Goal: Communication & Community: Answer question/provide support

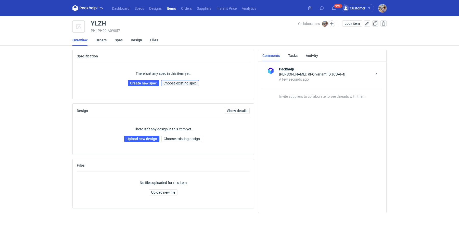
click at [185, 82] on span "Choose existing spec" at bounding box center [180, 83] width 33 height 4
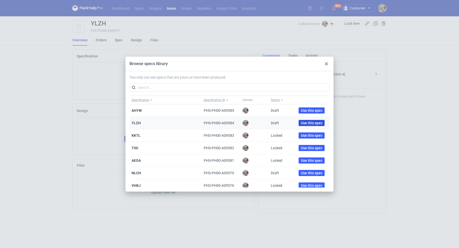
click at [311, 123] on span "Use this spec" at bounding box center [311, 123] width 21 height 4
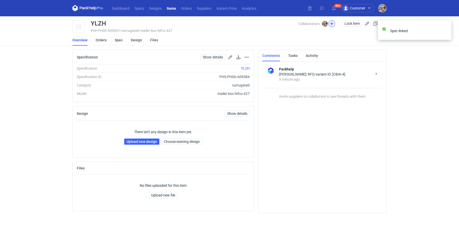
click at [333, 26] on button "button" at bounding box center [332, 23] width 7 height 7
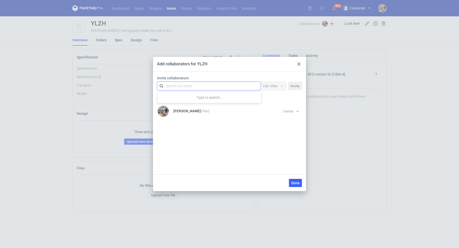
click at [199, 87] on div "Search for users" at bounding box center [208, 85] width 89 height 7
type input "martyna"
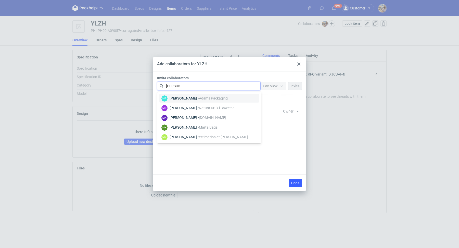
click at [190, 96] on div "Martyna Paroń • Adams Packaging" at bounding box center [199, 98] width 58 height 5
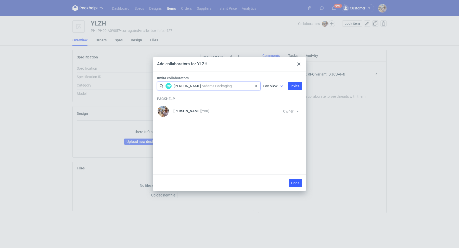
click at [284, 86] on icon at bounding box center [282, 86] width 4 height 4
click at [269, 105] on span "Can Edit" at bounding box center [271, 105] width 13 height 5
click at [290, 87] on button "Invite" at bounding box center [295, 86] width 14 height 8
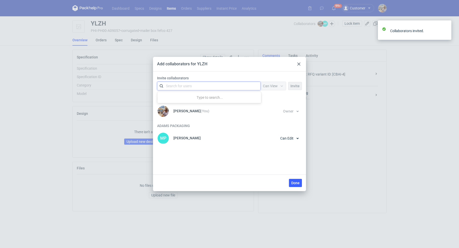
click at [199, 86] on div "Search for users" at bounding box center [208, 85] width 89 height 7
type input "małgorzata"
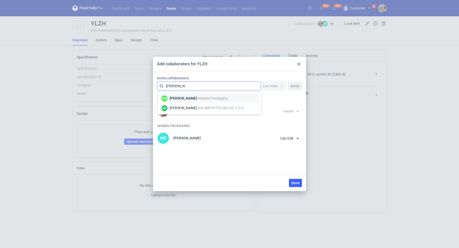
click at [198, 96] on div "Małgorzata Nowotna • Adams Packaging" at bounding box center [199, 98] width 58 height 5
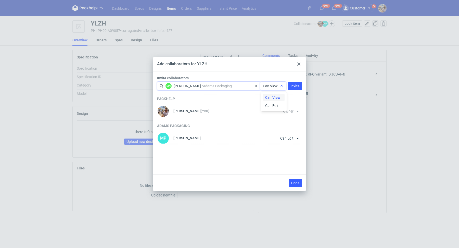
click at [268, 86] on span "Can View" at bounding box center [270, 86] width 15 height 4
click at [268, 106] on span "Can Edit" at bounding box center [271, 105] width 13 height 5
click at [299, 85] on span "Invite" at bounding box center [295, 86] width 9 height 4
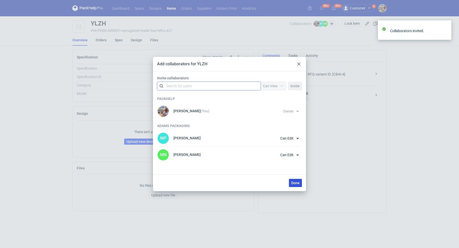
click at [296, 186] on button "Done" at bounding box center [295, 183] width 13 height 8
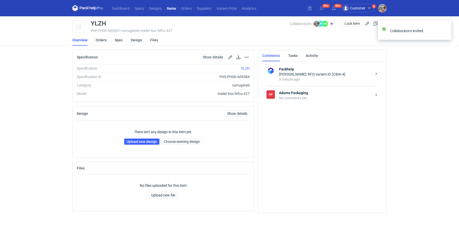
click at [313, 102] on div "AP Adams Packaging No comments yet..." at bounding box center [323, 95] width 112 height 19
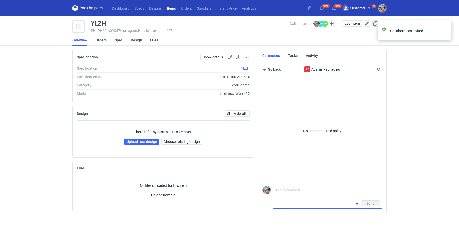
click at [291, 193] on textarea "Comment message" at bounding box center [327, 193] width 109 height 14
paste textarea "CBAI-4"
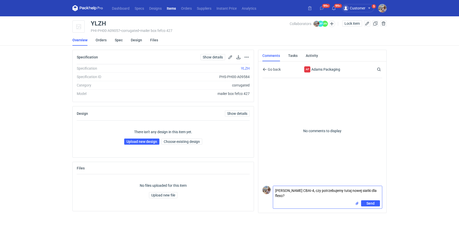
type textarea "Martyna wycena CBAI-4, czy potrzebujemy tutaj nowej siatki dla flexo?"
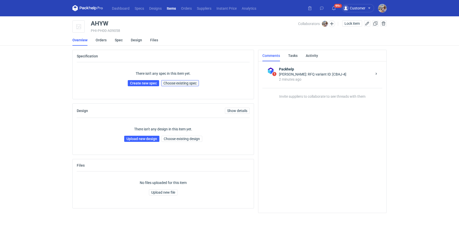
click at [188, 84] on span "Choose existing spec" at bounding box center [180, 83] width 33 height 4
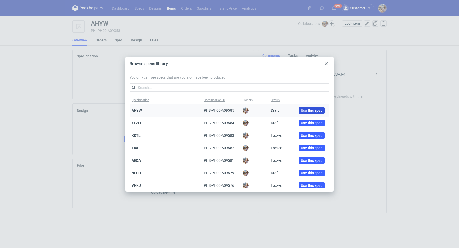
click at [316, 112] on span "Use this spec" at bounding box center [311, 111] width 21 height 4
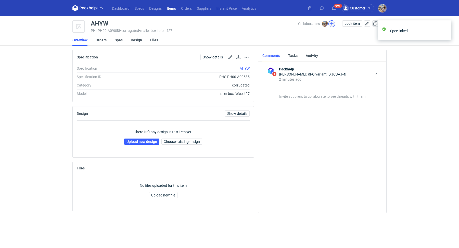
click at [331, 21] on button "button" at bounding box center [332, 23] width 7 height 7
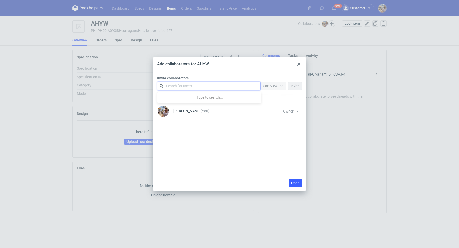
click at [181, 89] on div "Search for users" at bounding box center [208, 85] width 89 height 7
type input "martyna"
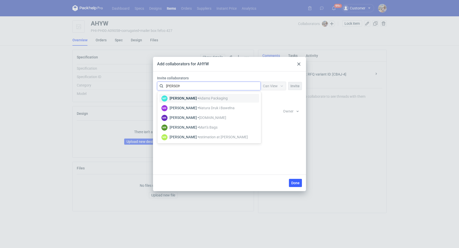
click at [196, 97] on div "Martyna Paroń • Adams Packaging" at bounding box center [199, 98] width 58 height 5
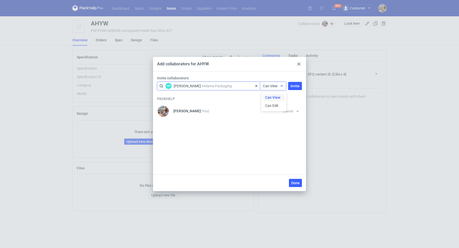
click at [273, 82] on div "Can View" at bounding box center [274, 86] width 26 height 8
click at [273, 104] on span "Can Edit" at bounding box center [271, 105] width 13 height 5
click at [295, 87] on span "Invite" at bounding box center [295, 86] width 9 height 4
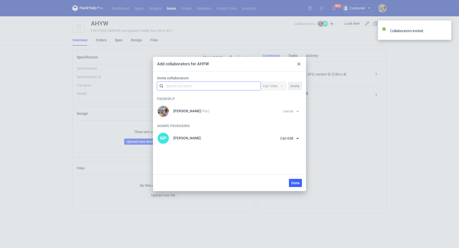
click at [184, 87] on div "Search for users" at bounding box center [179, 85] width 26 height 5
type input "małgorzata"
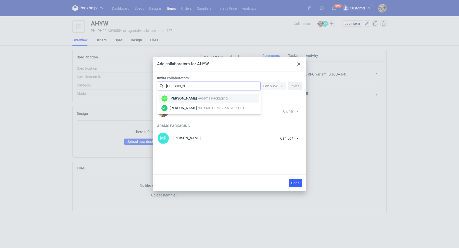
click at [191, 96] on div "Małgorzata Nowotna • Adams Packaging" at bounding box center [199, 98] width 58 height 5
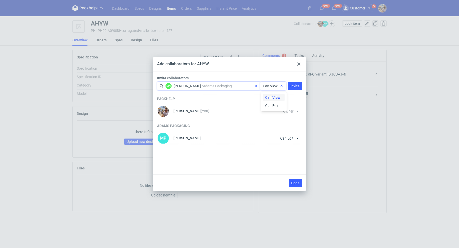
click at [273, 85] on span "Can View" at bounding box center [270, 86] width 15 height 4
click at [270, 103] on div "Can Edit" at bounding box center [273, 105] width 21 height 7
click at [293, 89] on button "Invite" at bounding box center [295, 86] width 14 height 8
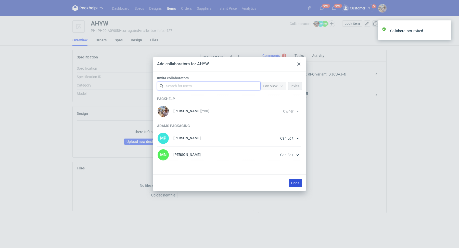
click at [295, 183] on span "Done" at bounding box center [296, 183] width 8 height 4
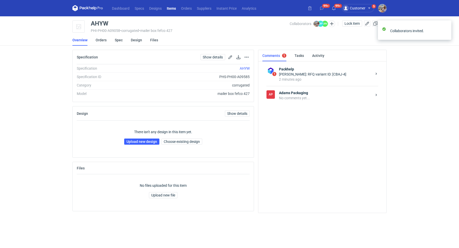
click at [300, 94] on strong "Adams Packaging" at bounding box center [325, 92] width 93 height 5
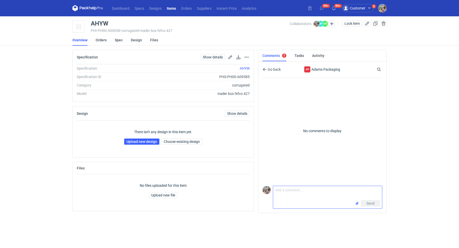
click at [281, 191] on textarea "Comment message" at bounding box center [327, 193] width 109 height 14
paste textarea "CBAJ-4"
drag, startPoint x: 359, startPoint y: 189, endPoint x: 316, endPoint y: 191, distance: 42.9
click at [316, 191] on textarea "CBAJ-4 tutaj też prośba o potwierdzenie czy dla" at bounding box center [327, 193] width 109 height 14
type textarea "CBAJ-4 tutaj też prośba o siatke"
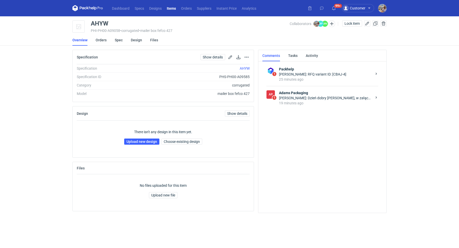
click at [335, 99] on div "Małgorzata Nowotna: Dzień dobry Panie Michale, w załączniku pliki" at bounding box center [325, 97] width 93 height 5
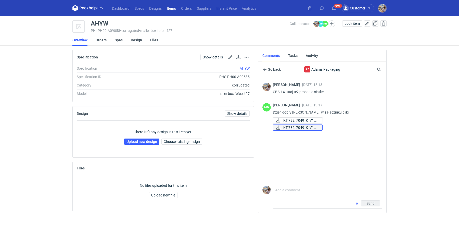
click at [300, 126] on span "KT 732_7049_K_V1.pdf" at bounding box center [301, 128] width 35 height 6
click at [299, 119] on span "KT 732_7049_K_V1.eps" at bounding box center [301, 121] width 35 height 6
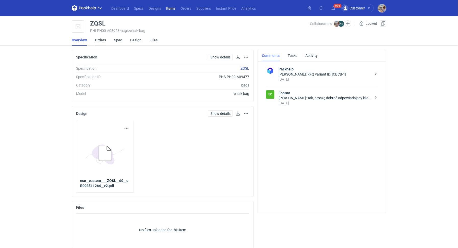
click at [101, 39] on link "Orders" at bounding box center [100, 39] width 11 height 11
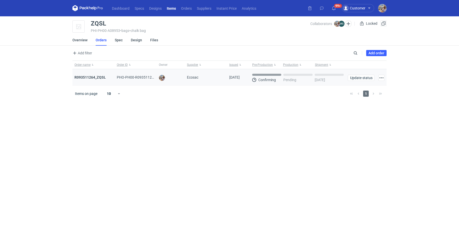
click at [92, 72] on div "R093511264_ZQSL" at bounding box center [93, 77] width 42 height 16
click at [93, 75] on strong "R093511264_ZQSL" at bounding box center [90, 77] width 31 height 4
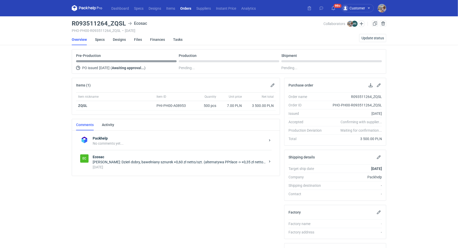
scroll to position [52, 0]
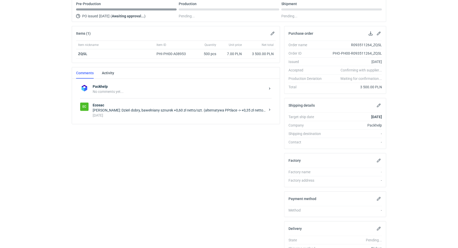
click at [136, 113] on div "[DATE]" at bounding box center [179, 115] width 173 height 5
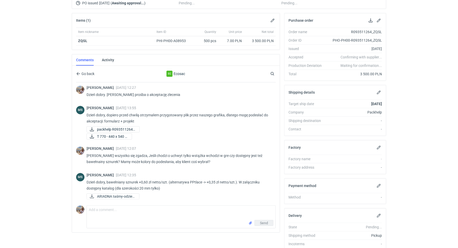
scroll to position [85, 0]
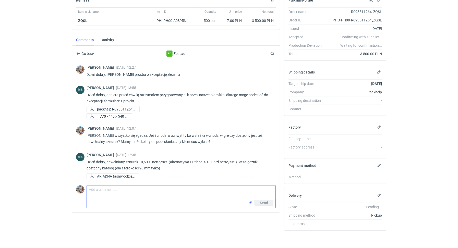
click at [141, 193] on textarea "Comment message" at bounding box center [181, 193] width 189 height 14
paste textarea "Kolor wstązki : 0001 Naturalny"
type textarea "[PERSON_NAME], Kolor wstązki : 0001 Naturalny"
click at [258, 202] on button "Send" at bounding box center [263, 203] width 19 height 6
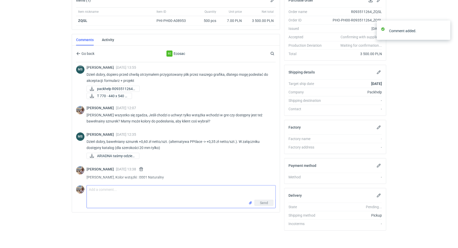
scroll to position [65, 0]
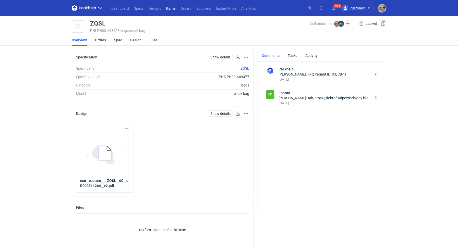
click at [96, 40] on link "Orders" at bounding box center [100, 39] width 11 height 11
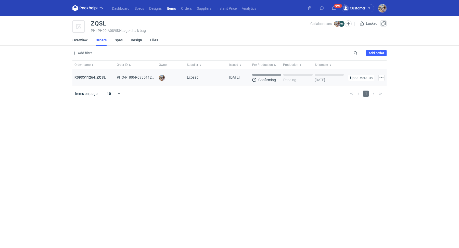
click at [91, 76] on strong "R093511264_ZQSL" at bounding box center [90, 77] width 31 height 4
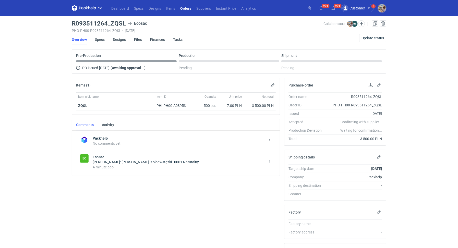
click at [124, 160] on div "[PERSON_NAME]: [PERSON_NAME], Kolor wstązki : 0001 Naturalny" at bounding box center [179, 162] width 173 height 5
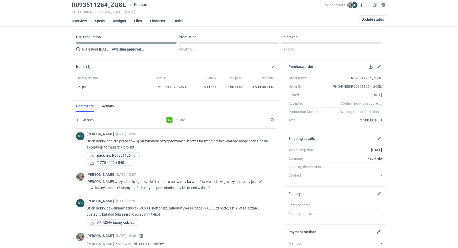
scroll to position [65, 0]
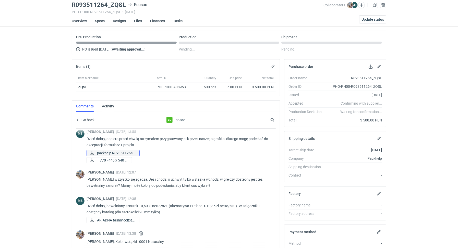
click at [112, 152] on span "packhelp R093511264_..." at bounding box center [116, 153] width 38 height 6
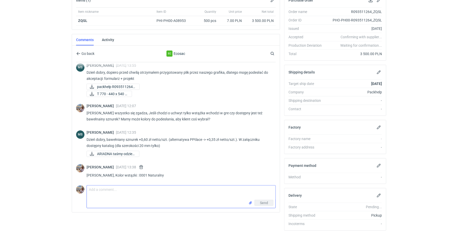
click at [112, 190] on textarea "Comment message" at bounding box center [181, 193] width 189 height 14
paste textarea "Klient potrzebuje toreb z poczatkiem pazdziernika. Damy rade to wyprodukowac ?"
type textarea "Klient potrzebuje toreb z poczatkiem pazdziernika. Damy rade to wyprodukowac ?"
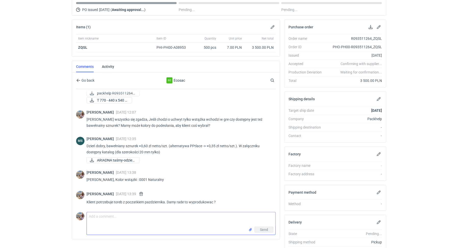
scroll to position [26, 0]
